Goal: Information Seeking & Learning: Learn about a topic

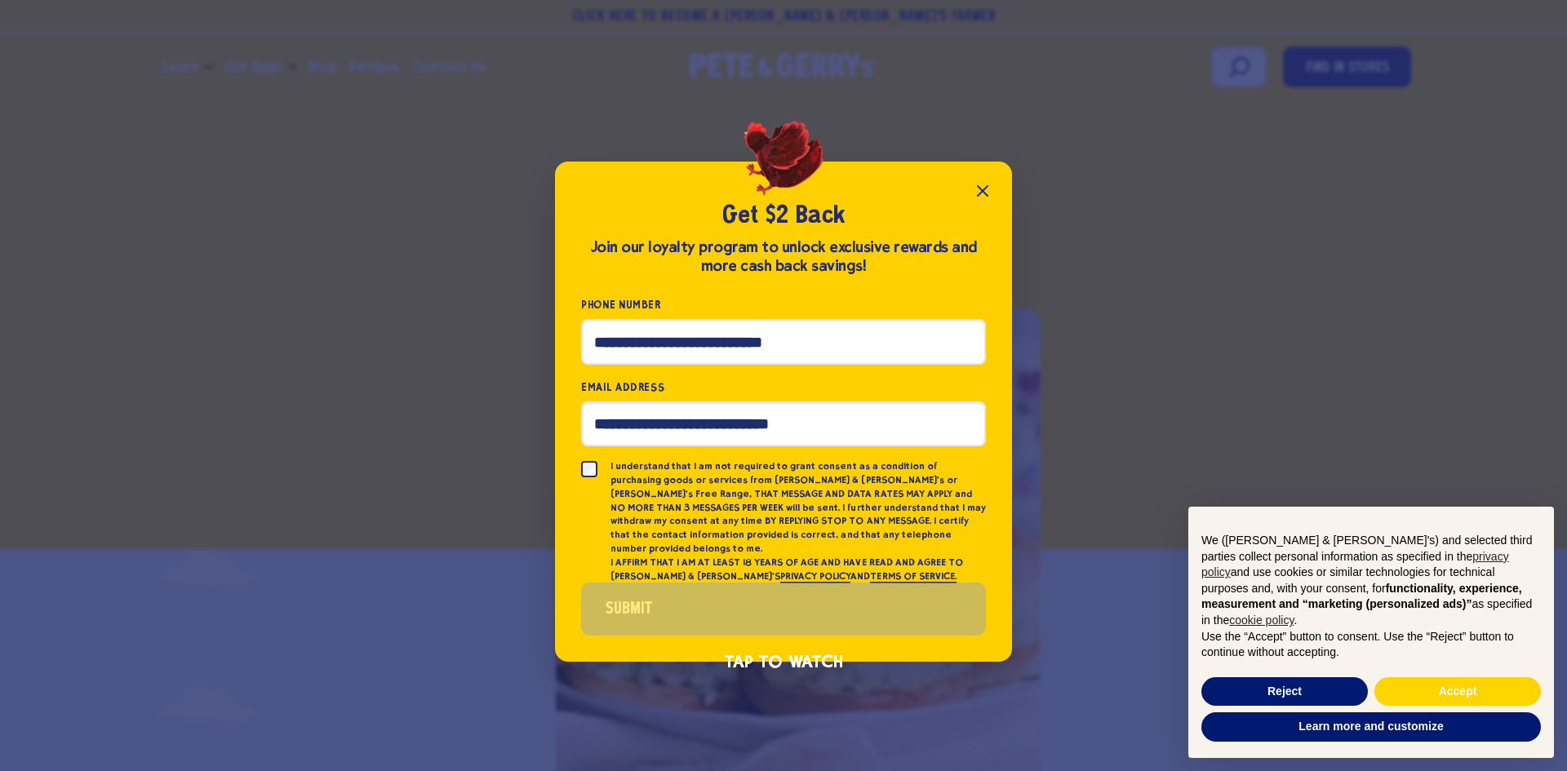
click at [981, 198] on icon "Close popup" at bounding box center [983, 191] width 20 height 20
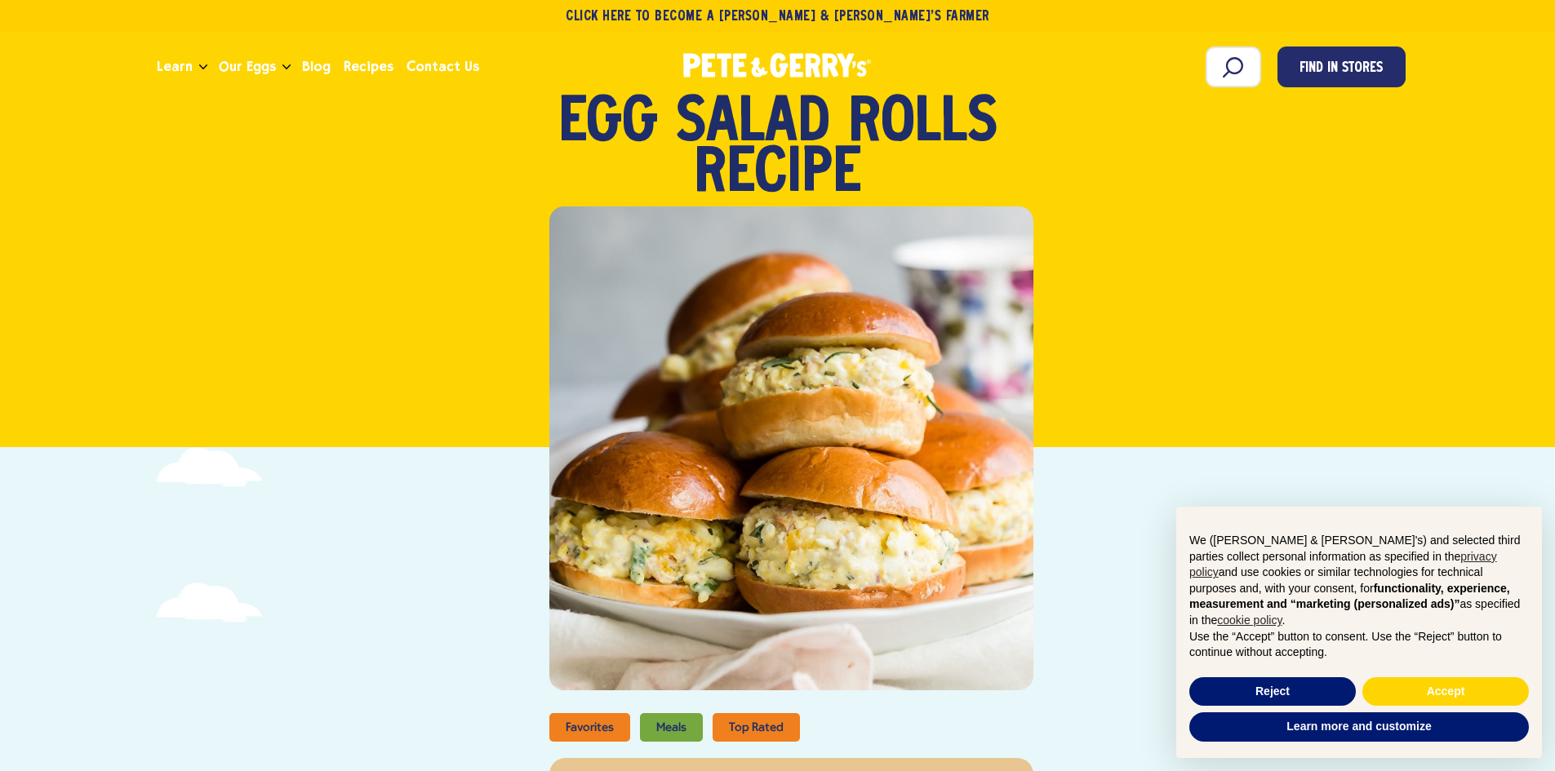
scroll to position [245, 0]
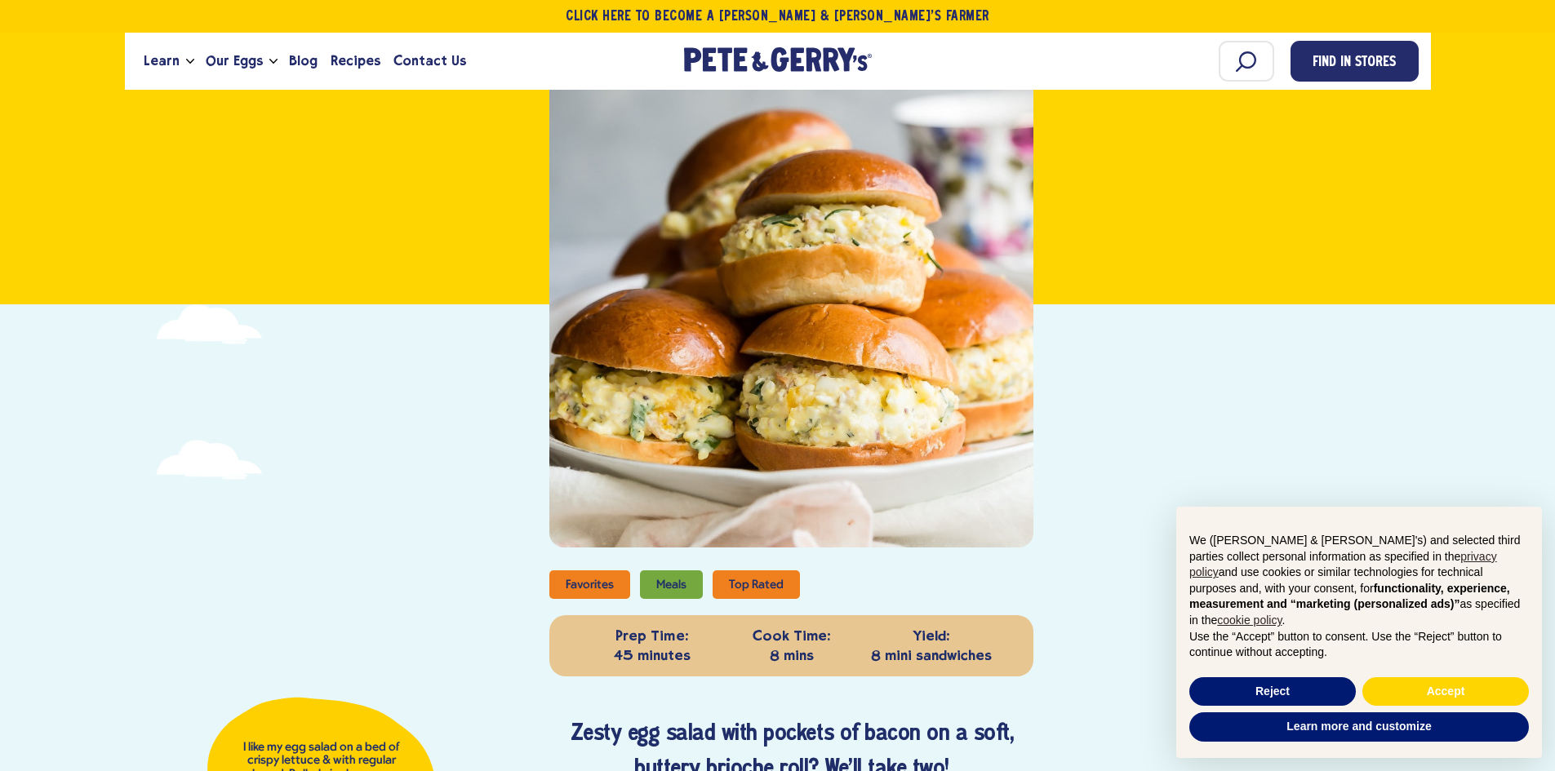
drag, startPoint x: 796, startPoint y: 344, endPoint x: 832, endPoint y: 266, distance: 86.2
click at [832, 266] on div at bounding box center [791, 306] width 484 height 484
click at [833, 312] on div at bounding box center [791, 306] width 484 height 484
click at [833, 295] on div at bounding box center [791, 306] width 484 height 484
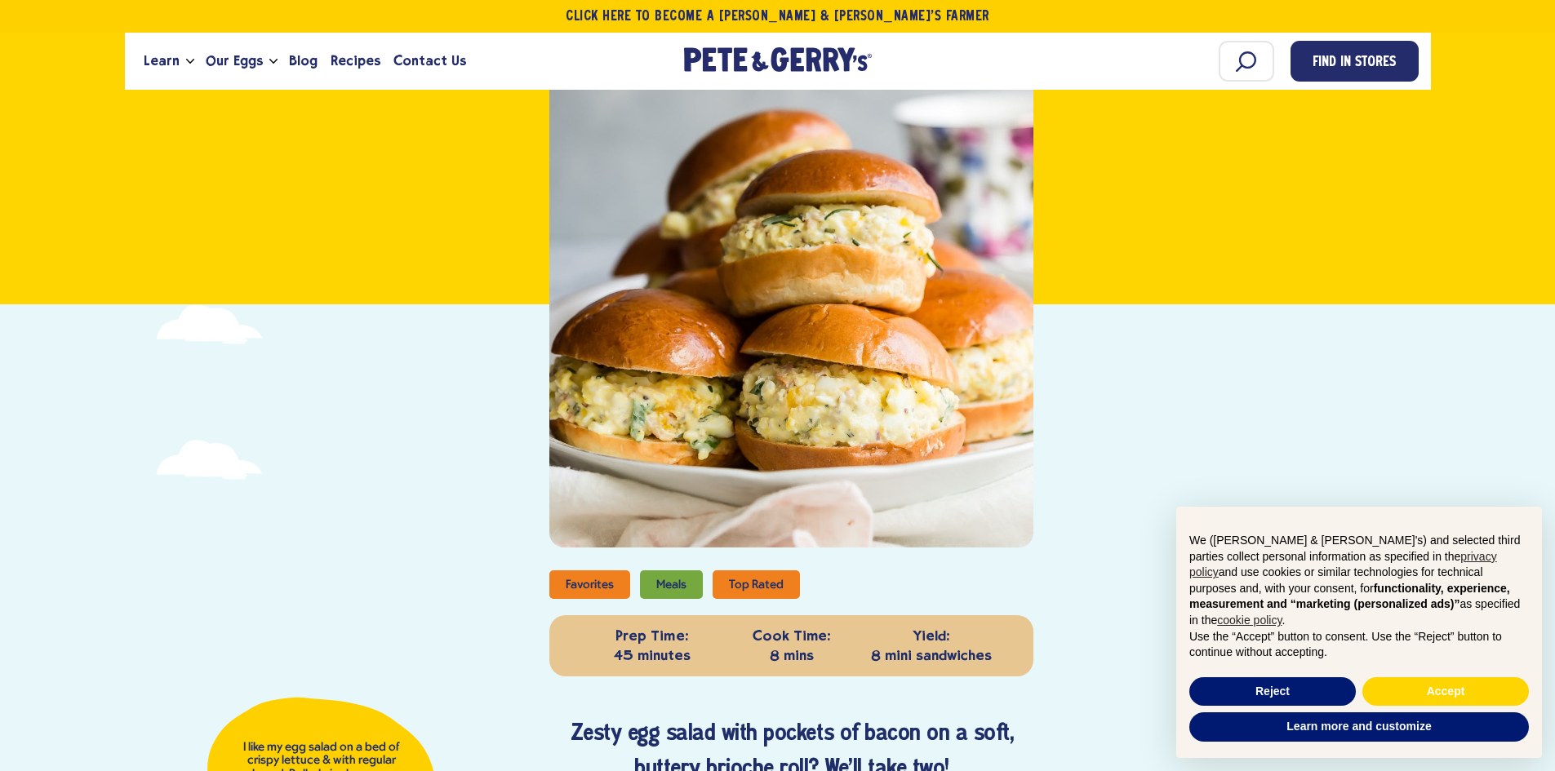
click at [833, 295] on div at bounding box center [791, 306] width 484 height 484
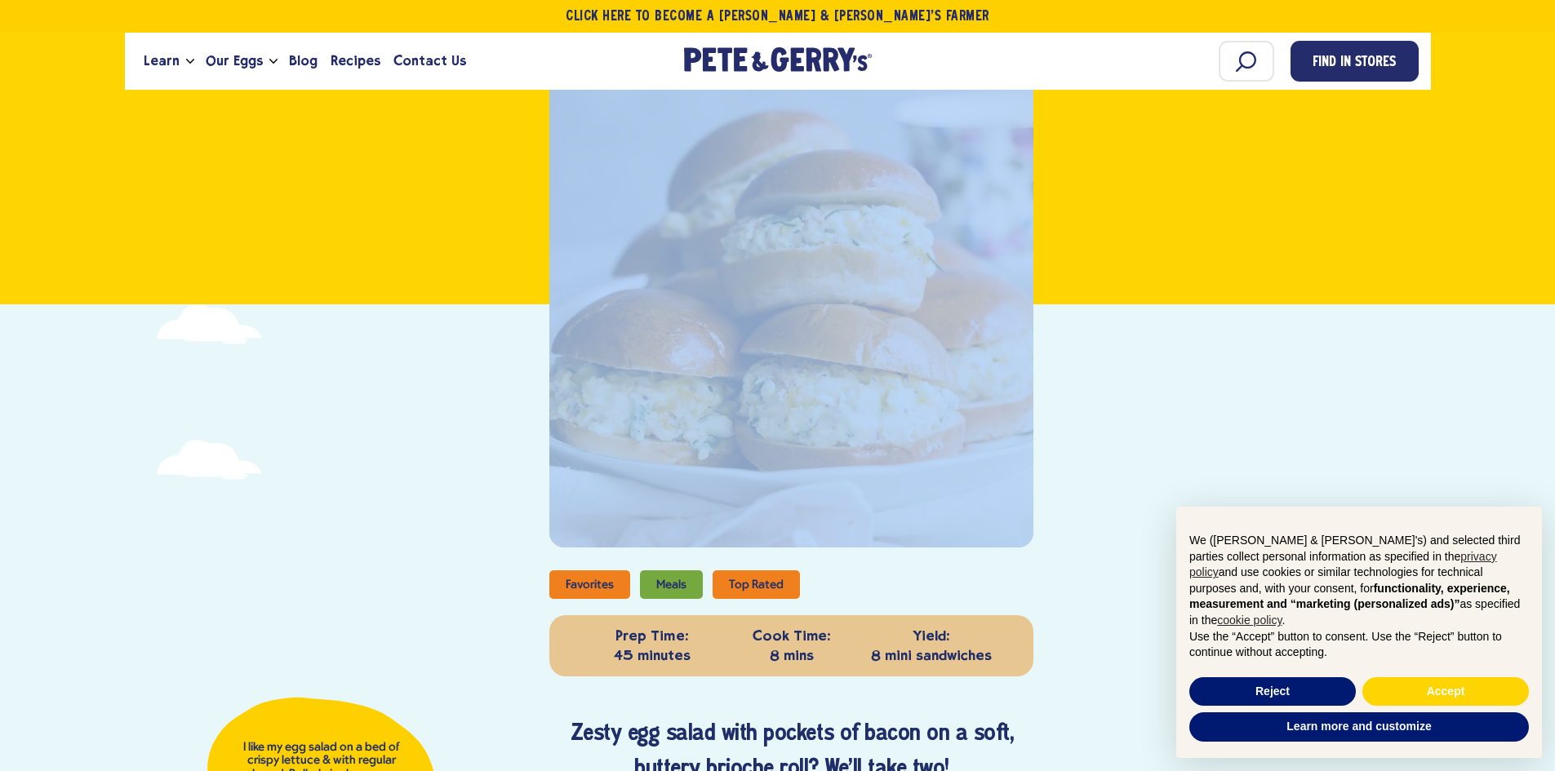
click at [833, 295] on div at bounding box center [791, 306] width 484 height 484
click at [847, 280] on div at bounding box center [791, 306] width 484 height 484
